Goal: Check status: Check status

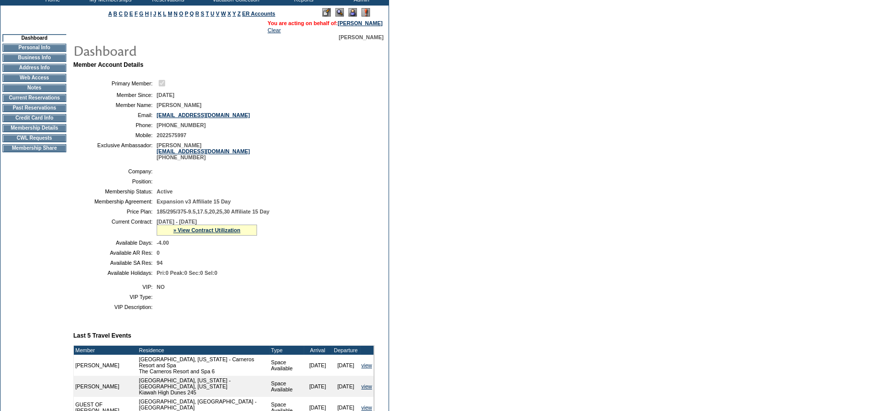
scroll to position [50, 0]
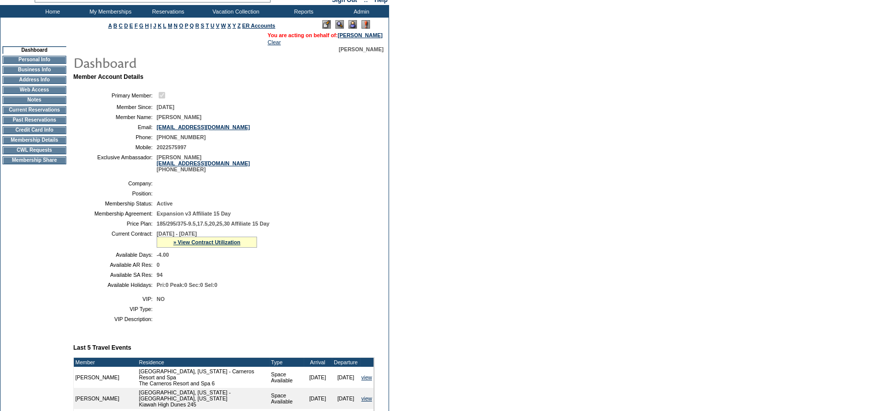
click at [41, 152] on td "CWL Requests" at bounding box center [35, 150] width 64 height 8
click at [201, 242] on link "» View Contract Utilization" at bounding box center [206, 242] width 67 height 6
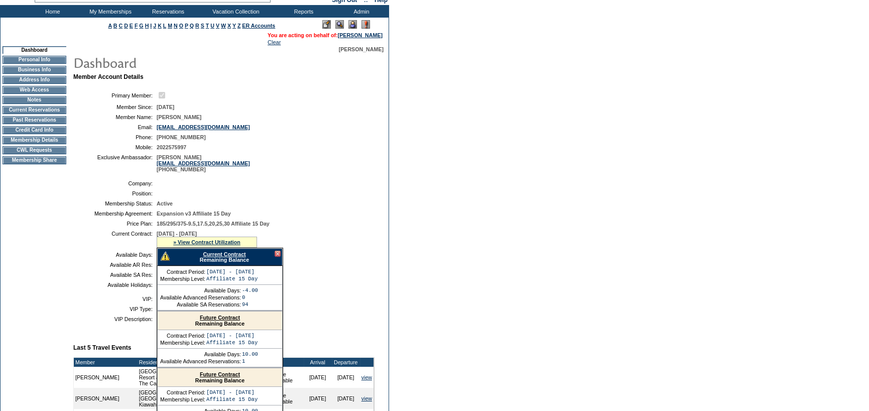
click at [212, 255] on link "Current Contract" at bounding box center [224, 254] width 43 height 6
click at [47, 214] on td "Dashboard Personal Info Business Info Address Info Web Access Notes Current Res…" at bounding box center [35, 364] width 68 height 637
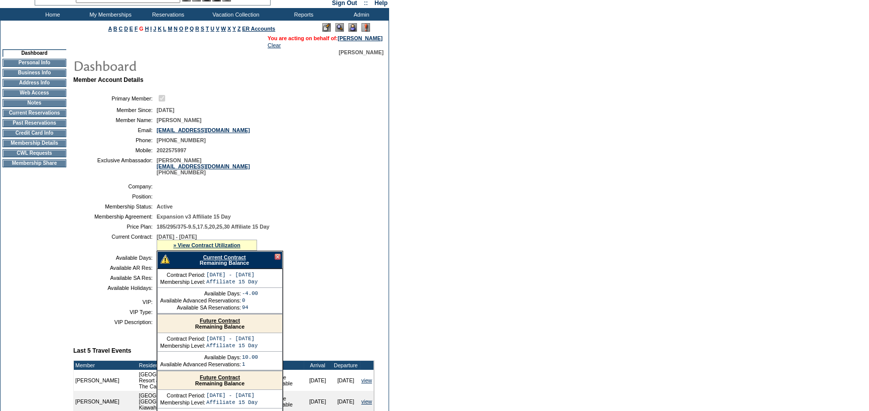
scroll to position [0, 0]
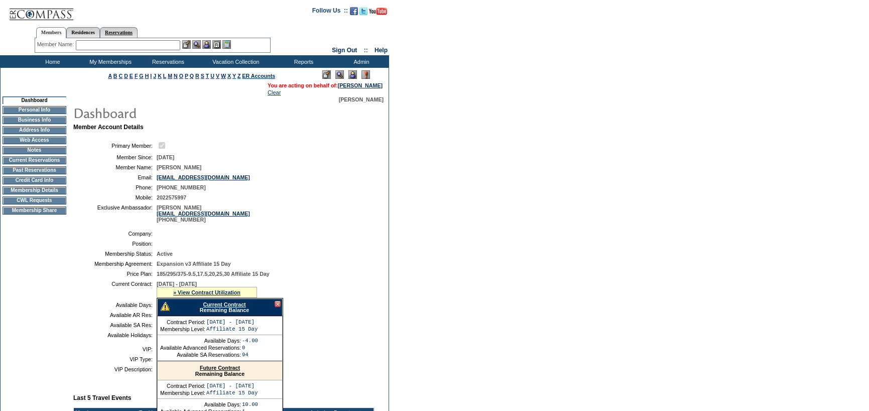
click at [138, 30] on link "Reservations" at bounding box center [119, 32] width 38 height 11
click at [81, 44] on input "text" at bounding box center [95, 45] width 44 height 10
paste input "1733310"
type input "1733310"
click at [127, 47] on img at bounding box center [123, 44] width 9 height 9
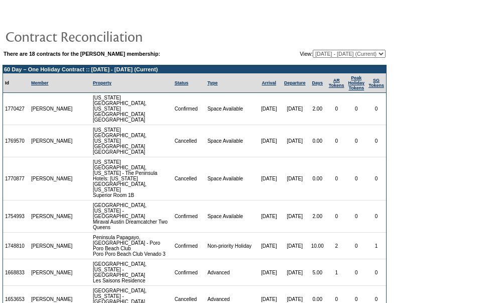
scroll to position [201, 0]
